Goal: Check status: Check status

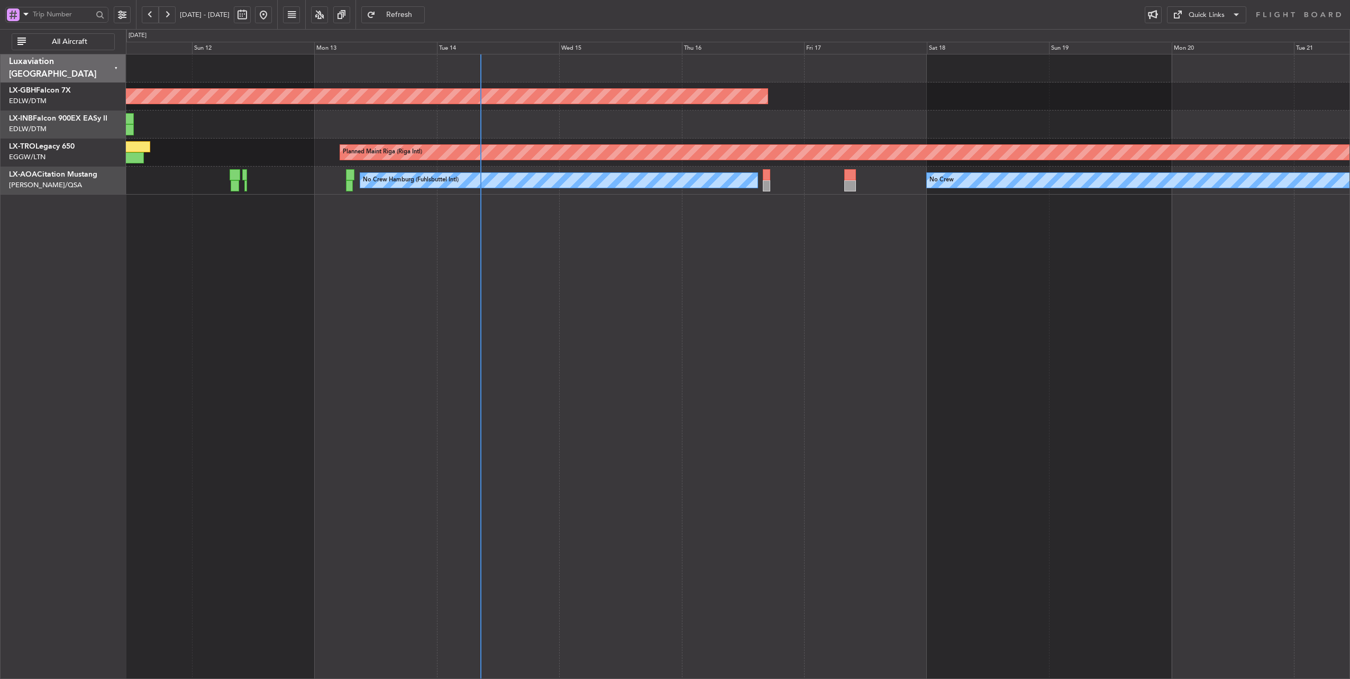
click at [532, 213] on div "Planned Maint Nurnberg Planned Maint [GEOGRAPHIC_DATA] (Riga Intl) A/C Unavaila…" at bounding box center [738, 367] width 1225 height 626
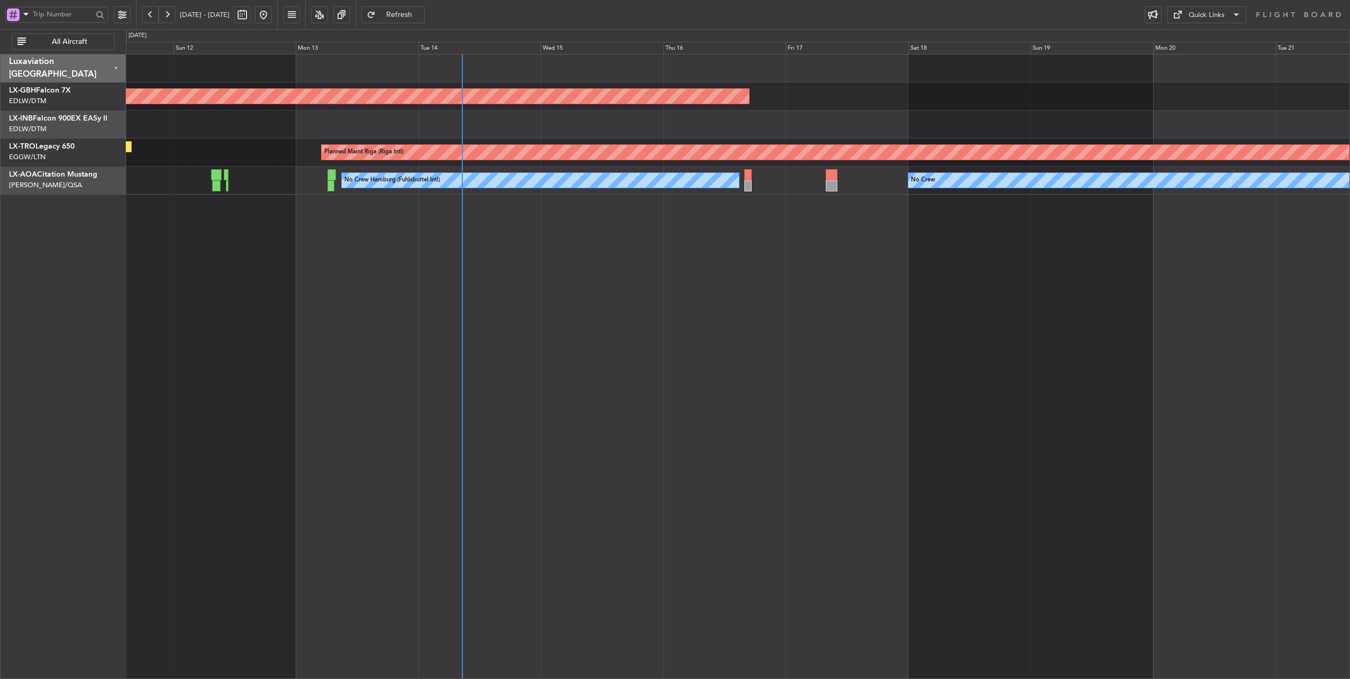
click at [617, 124] on div at bounding box center [738, 125] width 1224 height 28
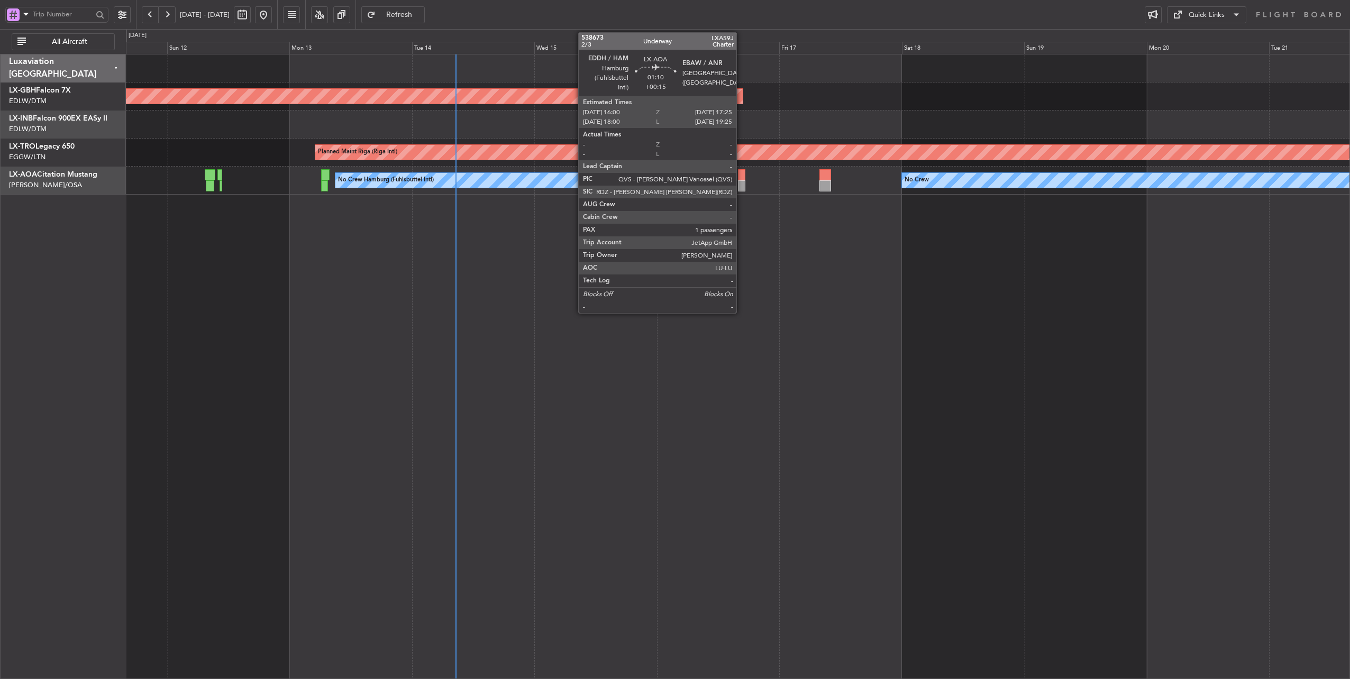
click at [742, 171] on div at bounding box center [741, 174] width 7 height 11
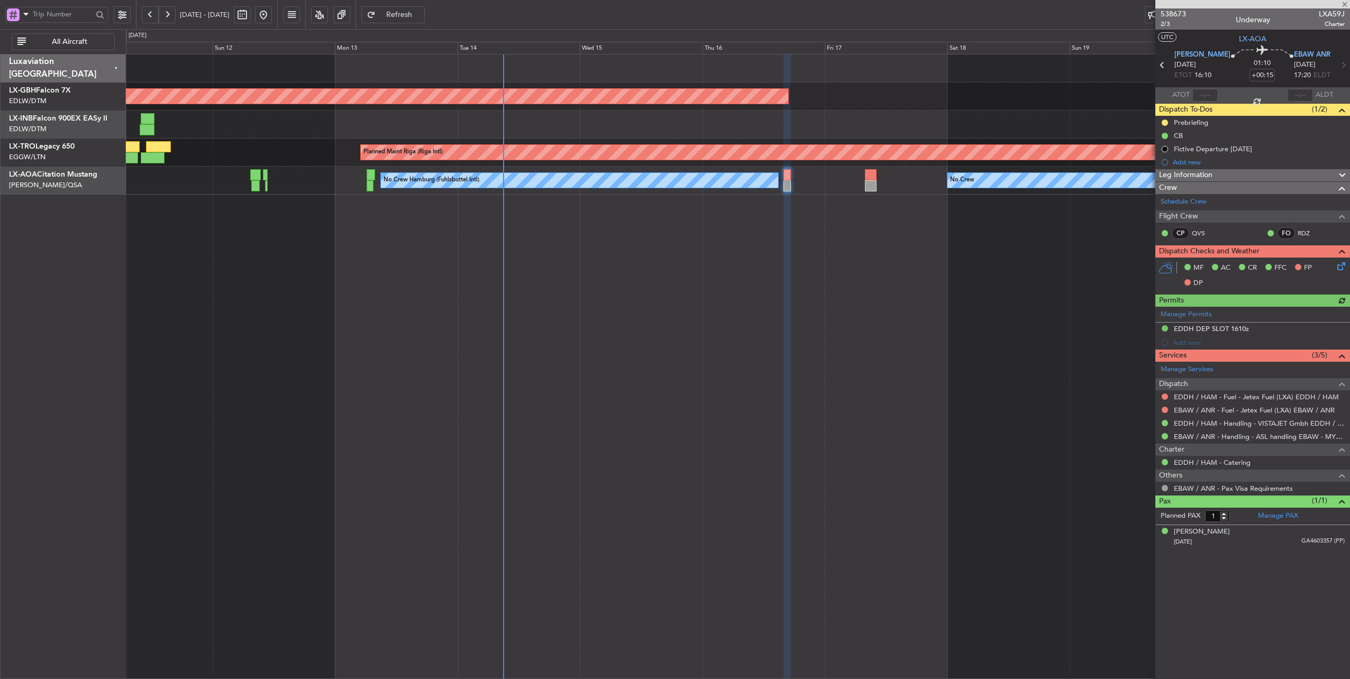
click at [563, 125] on div at bounding box center [738, 125] width 1224 height 28
click at [1282, 398] on link "EDDH / HAM - Fuel - Jetex Fuel (LXA) EDDH / HAM" at bounding box center [1256, 397] width 165 height 9
click at [1237, 412] on link "EBAW / ANR - Fuel - Jetex Fuel (LXA) EBAW / ANR" at bounding box center [1254, 410] width 161 height 9
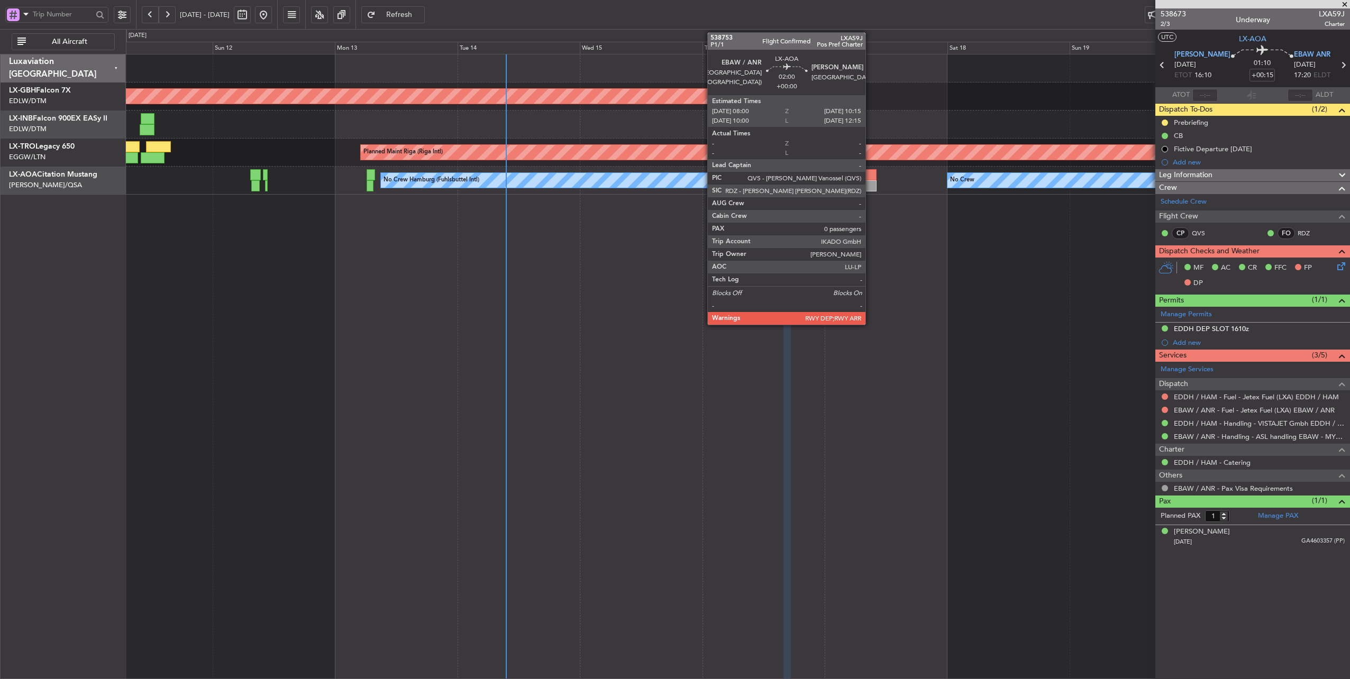
click at [871, 174] on div at bounding box center [871, 174] width 12 height 11
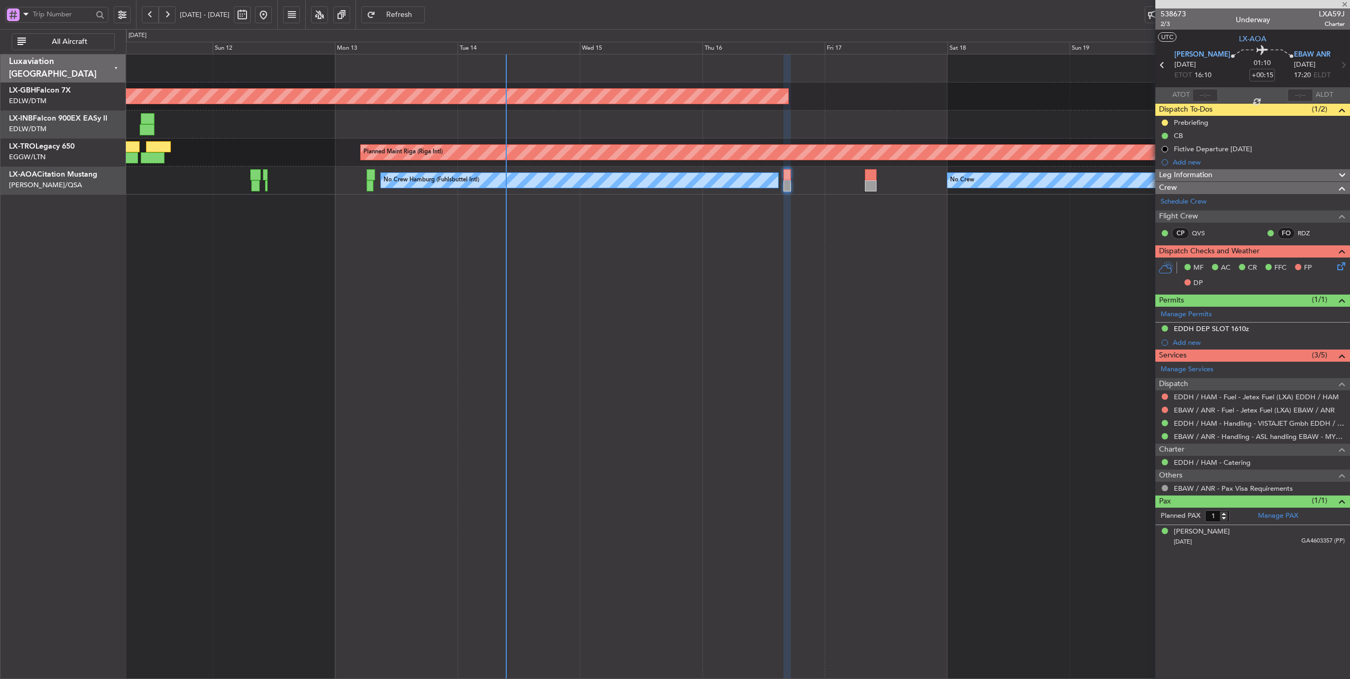
type input "0"
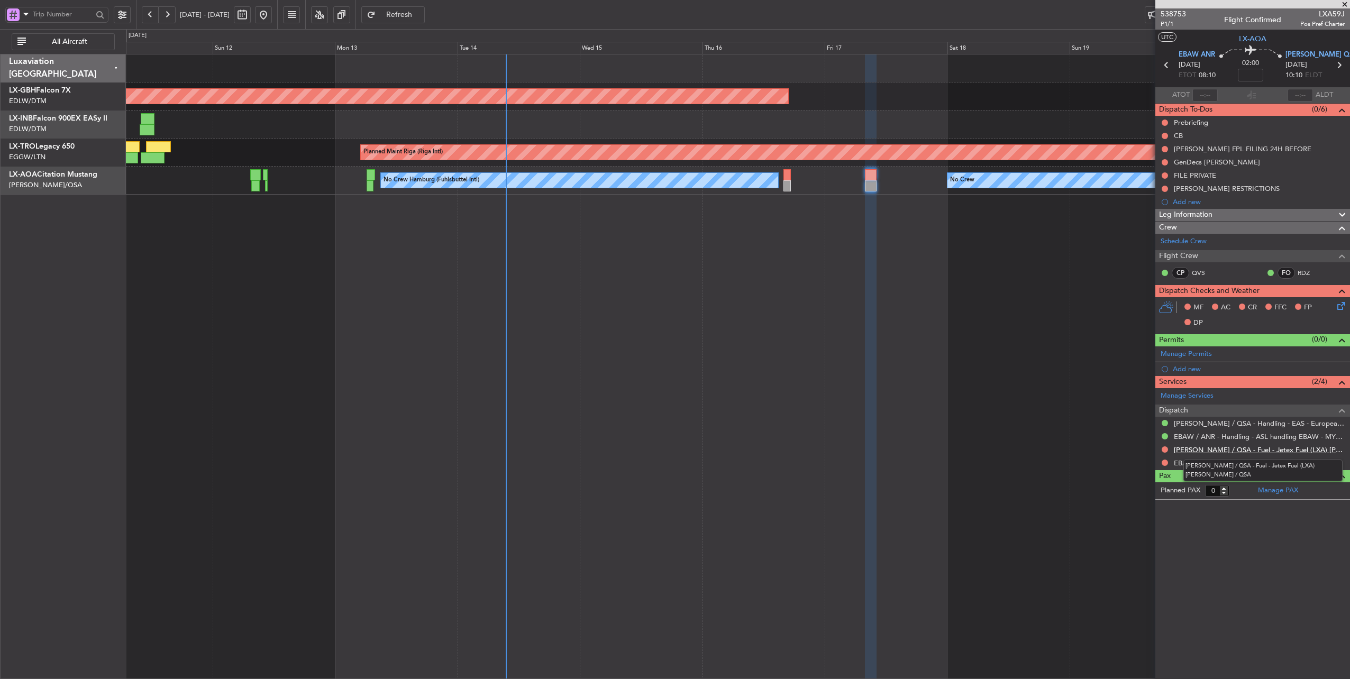
click at [1276, 447] on link "[PERSON_NAME] / QSA - Fuel - Jetex Fuel (LXA) [PERSON_NAME] / QSA" at bounding box center [1259, 450] width 171 height 9
click at [421, 12] on span "Refresh" at bounding box center [399, 14] width 43 height 7
